Goal: Task Accomplishment & Management: Manage account settings

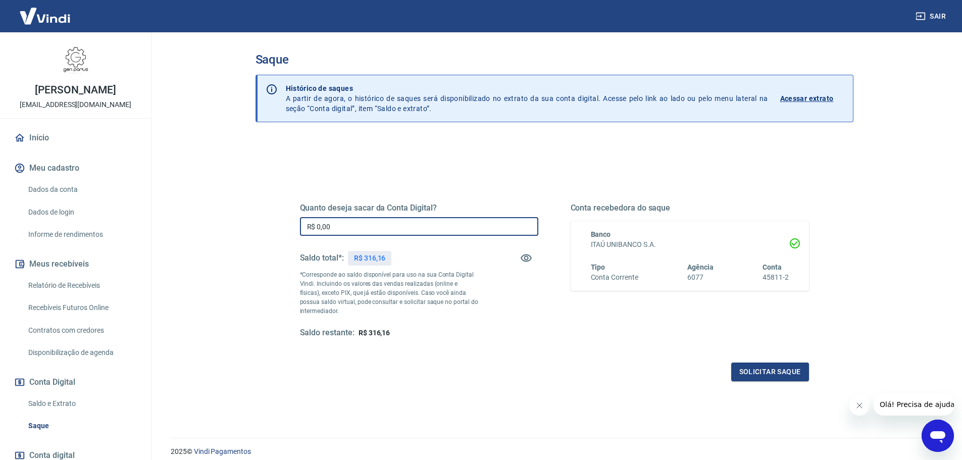
click at [355, 226] on input "R$ 0,00" at bounding box center [419, 226] width 238 height 19
type input "R$ 316,16"
click at [745, 365] on button "Solicitar saque" at bounding box center [770, 371] width 78 height 19
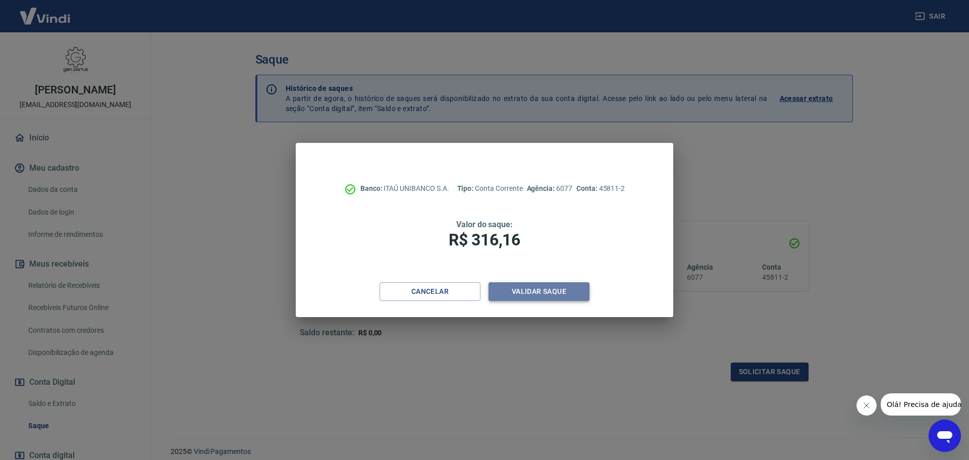
click at [552, 289] on button "Validar saque" at bounding box center [539, 291] width 101 height 19
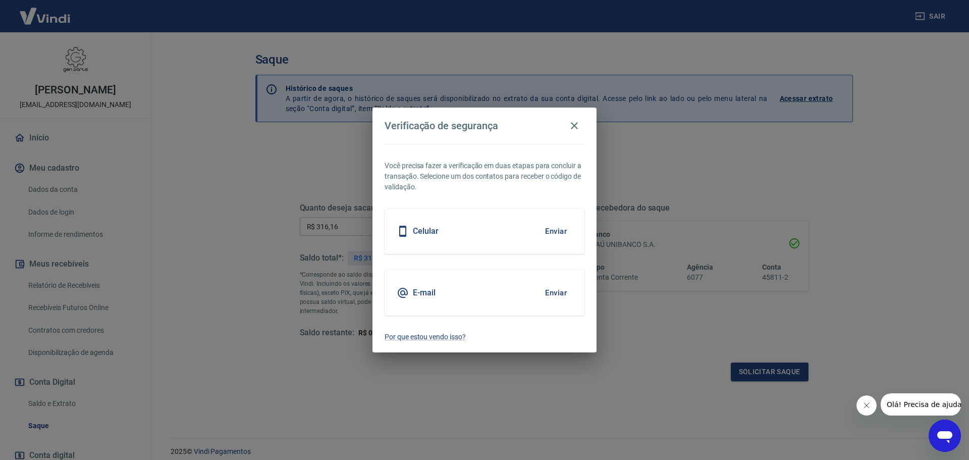
click at [495, 235] on div "Celular Enviar" at bounding box center [485, 230] width 200 height 45
click at [550, 231] on button "Enviar" at bounding box center [556, 231] width 33 height 21
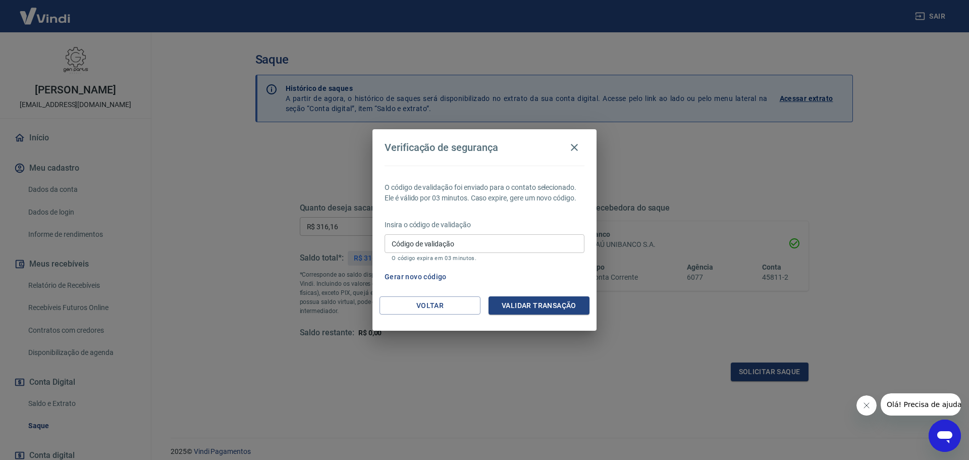
click at [466, 253] on div "Código de validação Código de validação O código expira em 03 minutos." at bounding box center [485, 247] width 200 height 27
click at [465, 252] on input "Código de validação" at bounding box center [485, 243] width 200 height 19
type input "144434"
click at [513, 311] on button "Validar transação" at bounding box center [539, 305] width 101 height 19
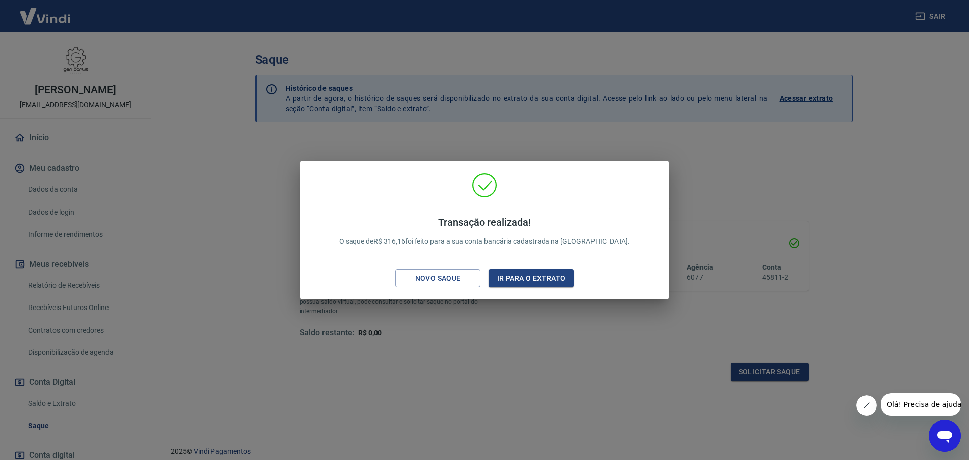
click at [707, 164] on div "Transação realizada! O saque de R$ 316,16 foi feito para a sua conta bancária c…" at bounding box center [484, 230] width 969 height 460
